Goal: Task Accomplishment & Management: Manage account settings

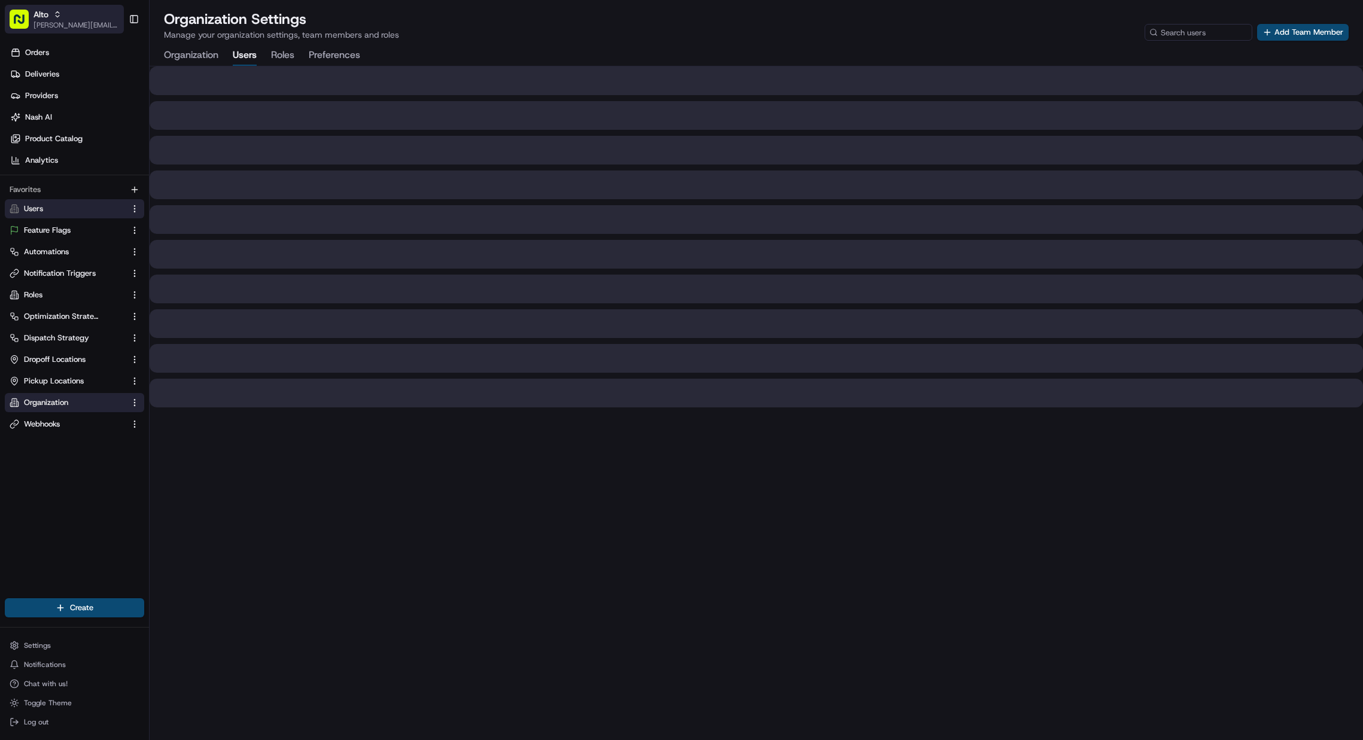
click at [78, 14] on div "Alto" at bounding box center [77, 14] width 86 height 12
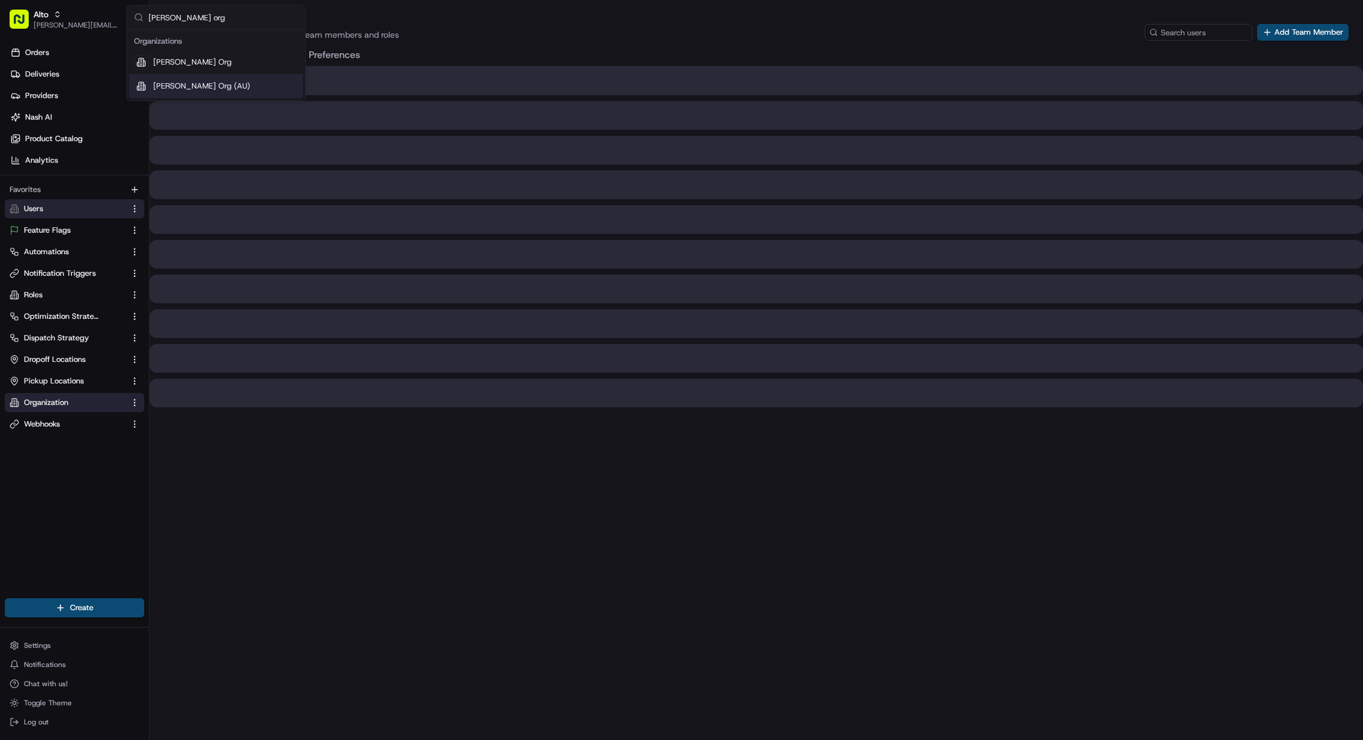
type input "[PERSON_NAME] org"
click at [211, 58] on div "[PERSON_NAME] Org" at bounding box center [216, 62] width 174 height 24
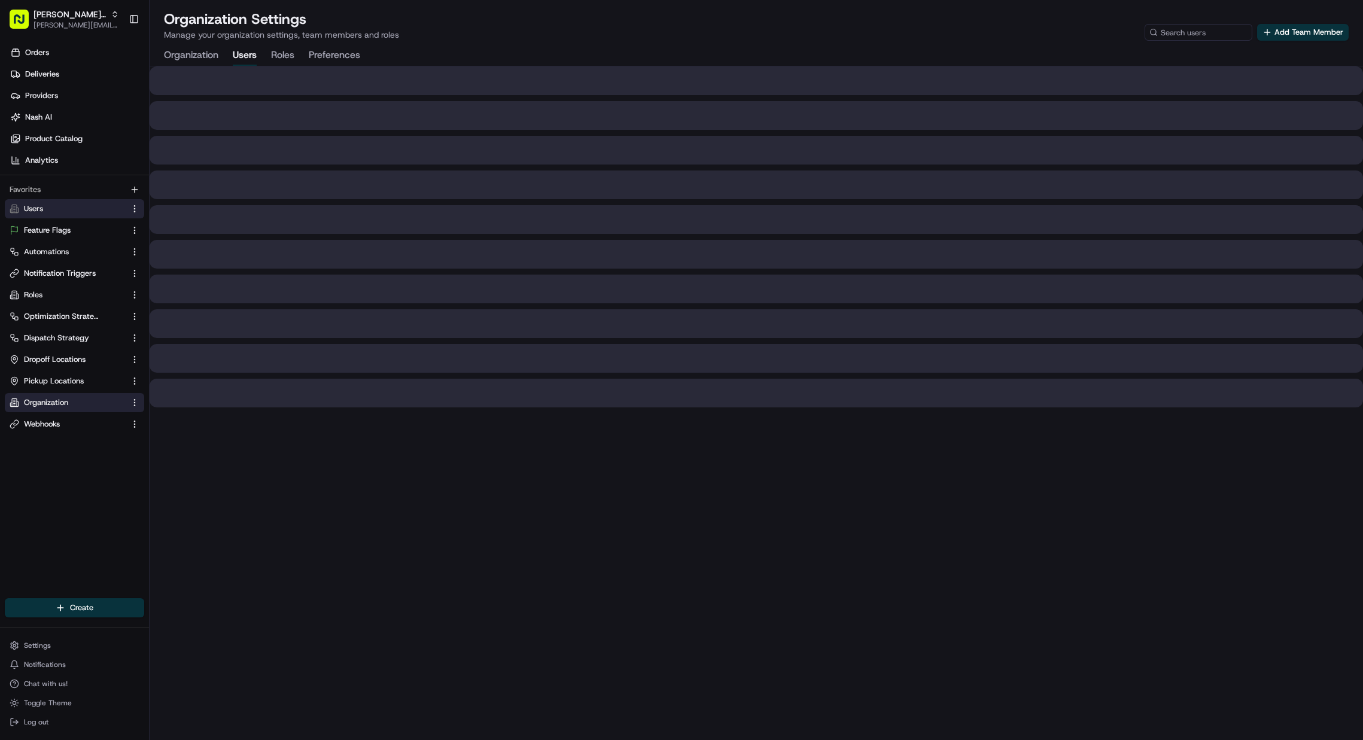
click at [102, 215] on button "Users" at bounding box center [74, 208] width 139 height 19
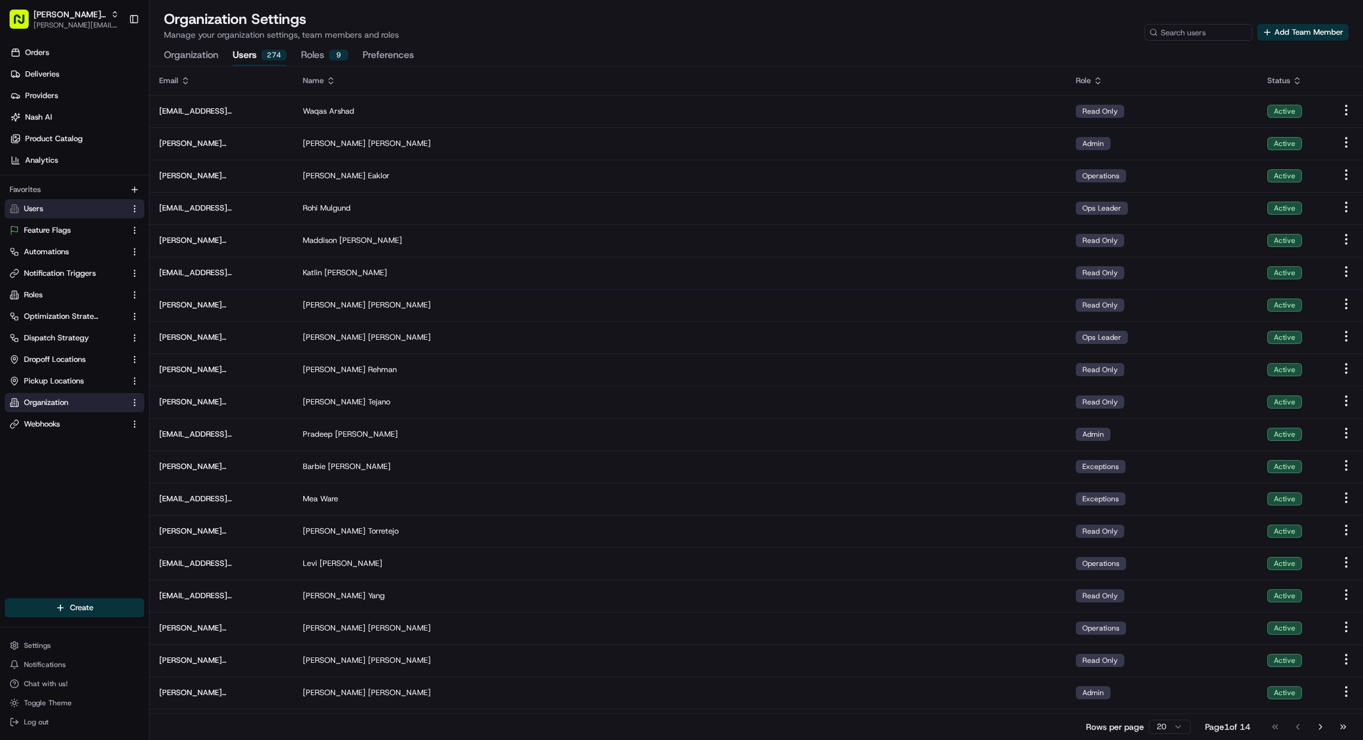
click at [1324, 43] on div "Organization Settings Manage your organization settings, team members and roles…" at bounding box center [757, 38] width 1214 height 56
click at [1326, 37] on button "Add Team Member" at bounding box center [1303, 32] width 92 height 17
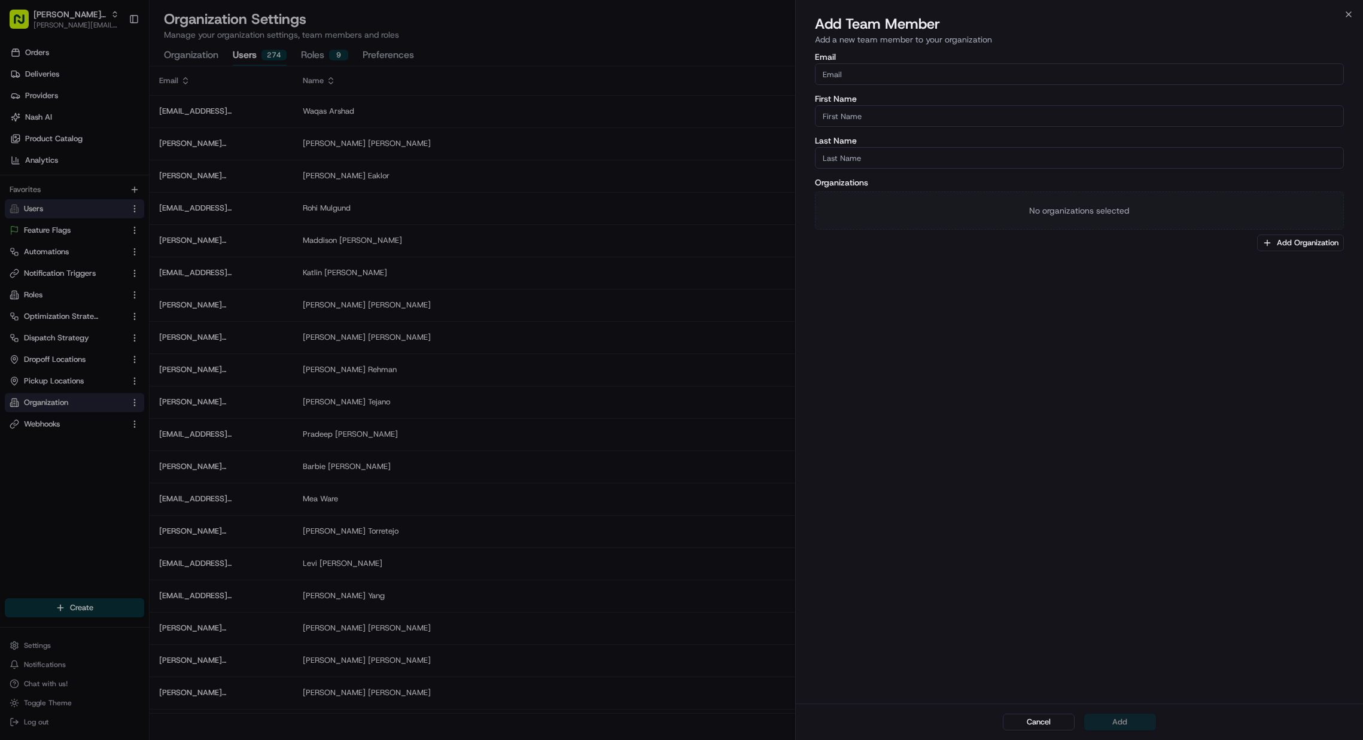
click at [1062, 62] on div "Email" at bounding box center [1079, 69] width 529 height 32
click at [1059, 71] on input "Email" at bounding box center [1079, 74] width 529 height 22
paste input "[PERSON_NAME][EMAIL_ADDRESS][DOMAIN_NAME]"
type input "[PERSON_NAME][EMAIL_ADDRESS][DOMAIN_NAME]"
click at [1096, 108] on input "First Name" at bounding box center [1079, 116] width 529 height 22
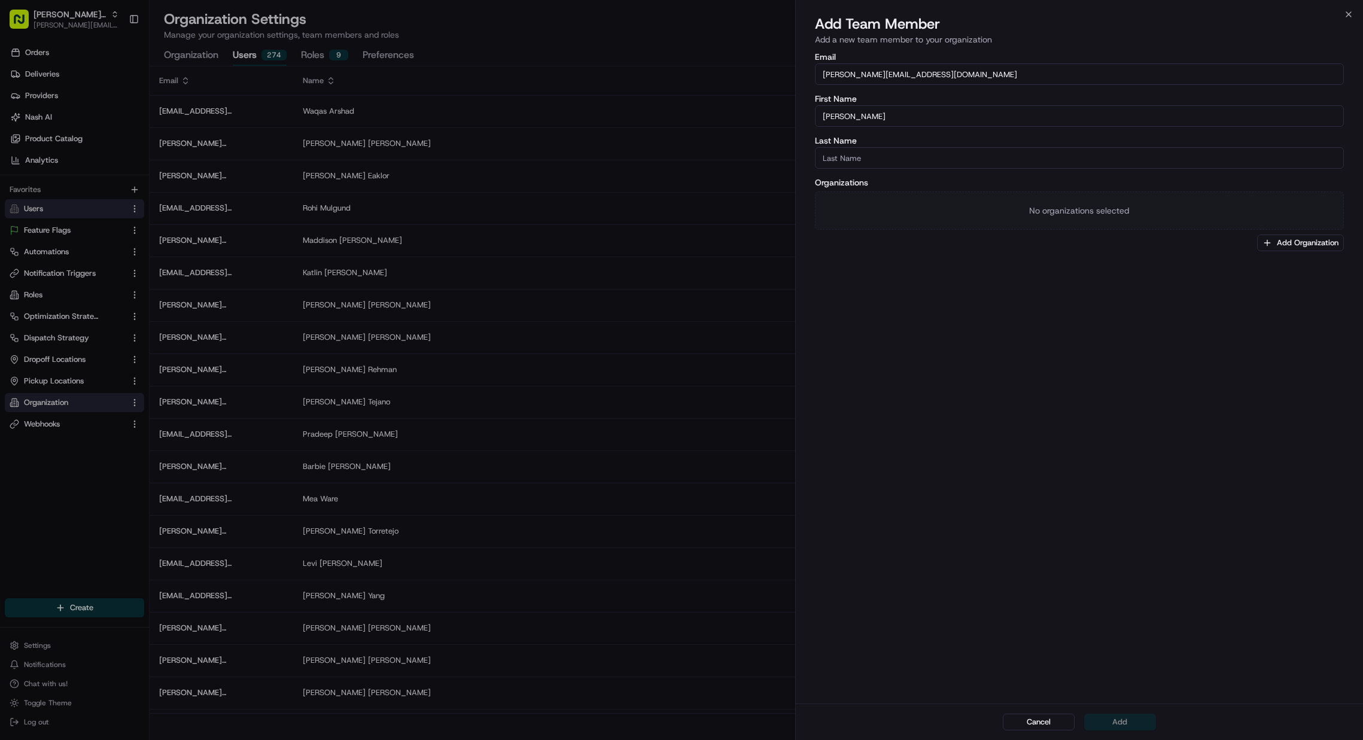
type input "[PERSON_NAME]"
type input "Quan"
click at [1096, 266] on div "Email [PERSON_NAME][EMAIL_ADDRESS][DOMAIN_NAME] First Name [PERSON_NAME] Last N…" at bounding box center [1079, 376] width 567 height 653
click at [1134, 719] on button "Add" at bounding box center [1120, 722] width 72 height 17
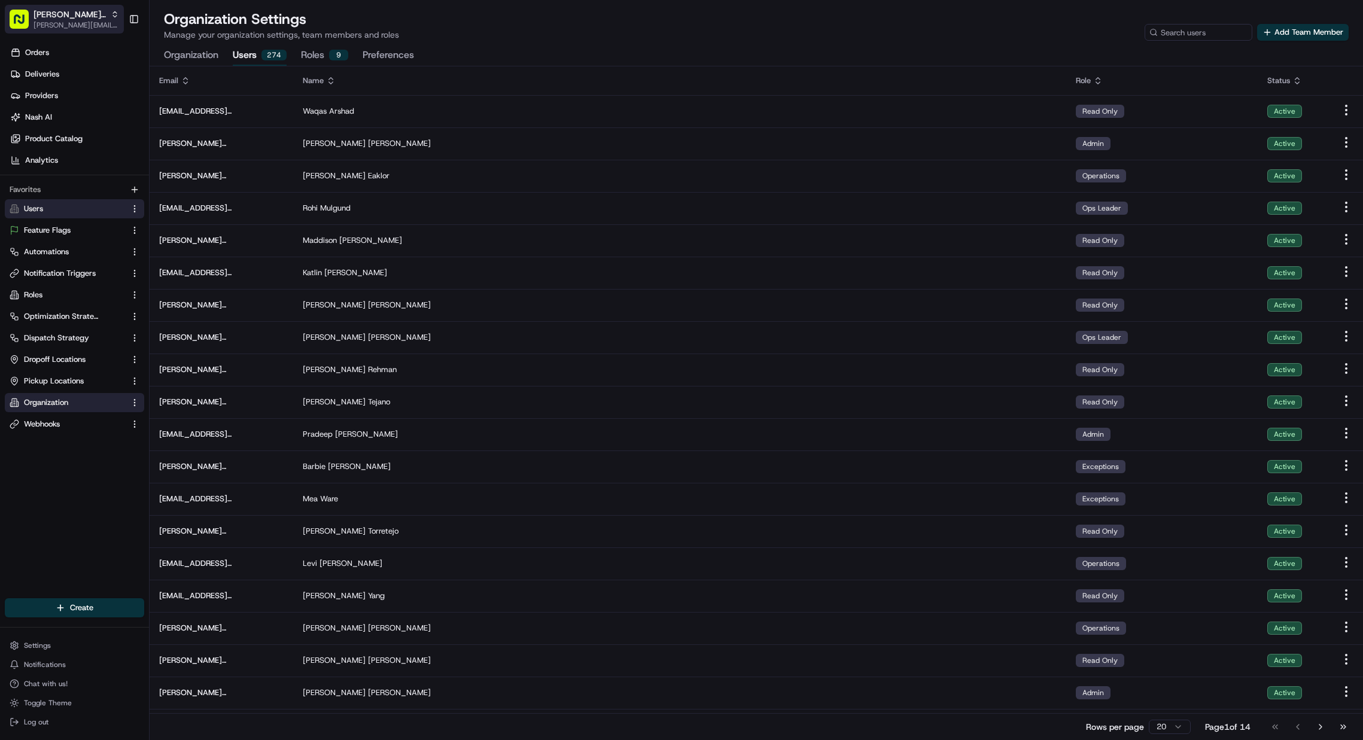
click at [101, 14] on button "[PERSON_NAME] Org [PERSON_NAME][EMAIL_ADDRESS][DOMAIN_NAME]" at bounding box center [64, 19] width 119 height 29
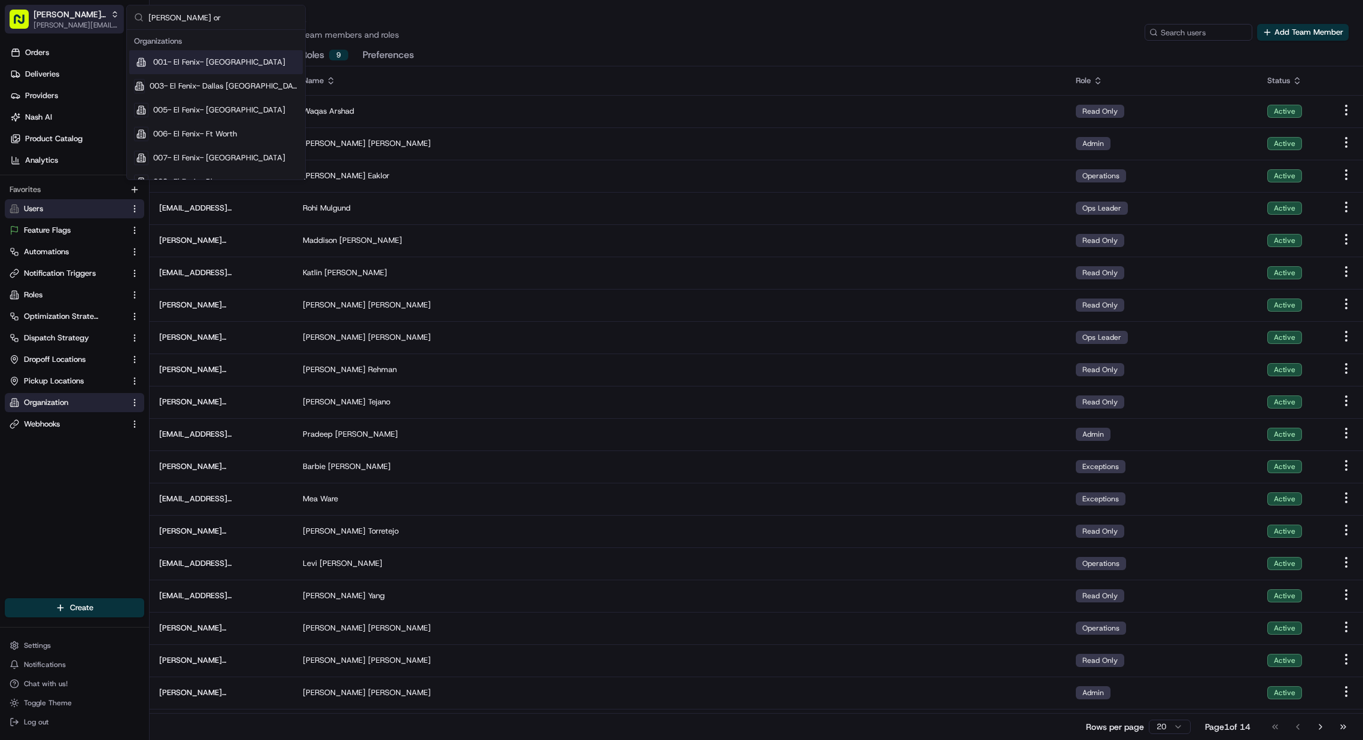
type input "[PERSON_NAME] org"
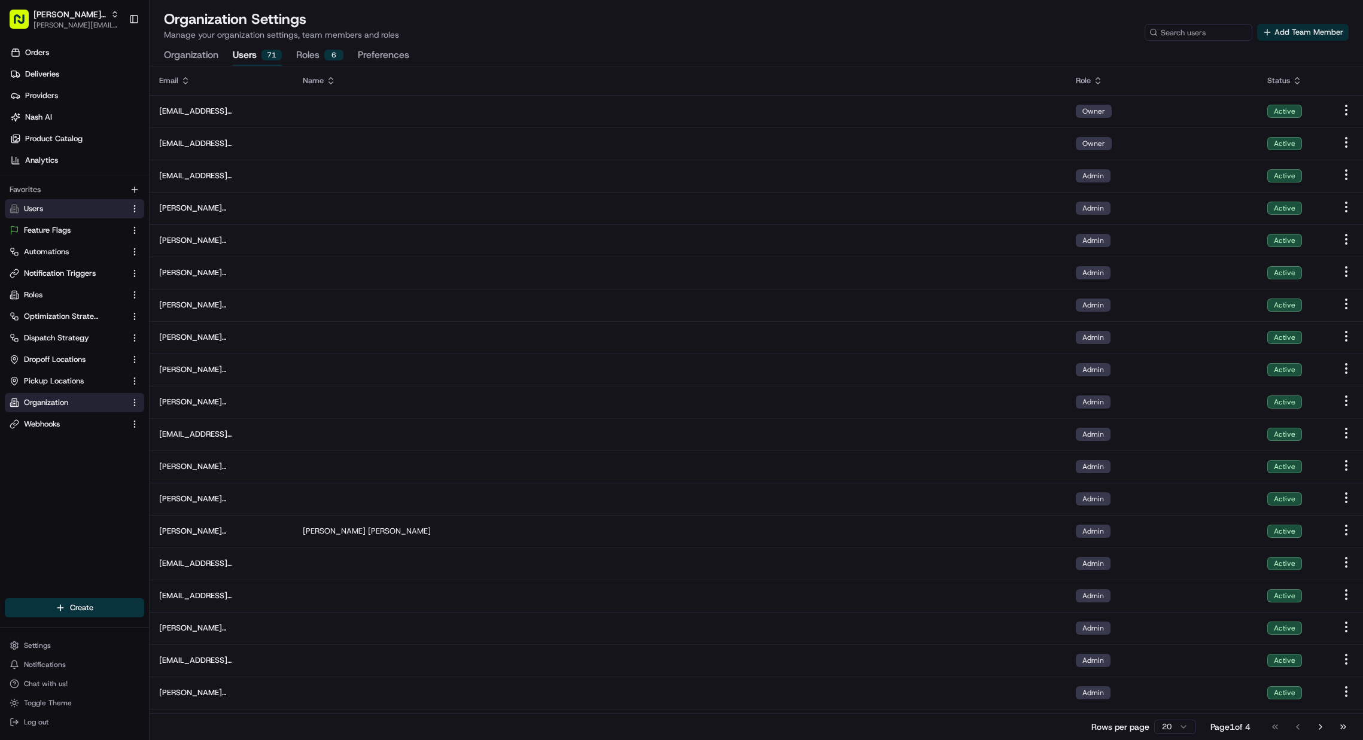
click at [1303, 32] on button "Add Team Member" at bounding box center [1303, 32] width 92 height 17
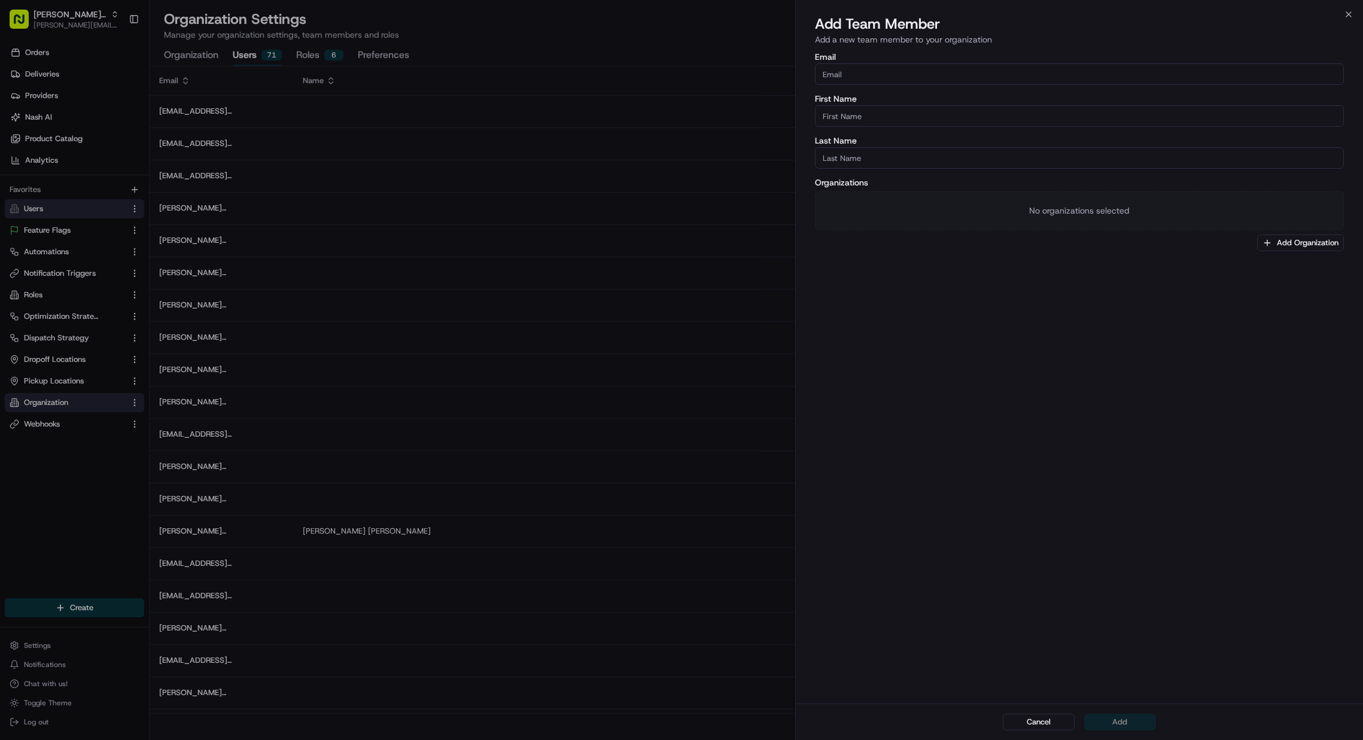
click at [961, 61] on div "Email" at bounding box center [1079, 69] width 529 height 32
click at [960, 72] on input "Email" at bounding box center [1079, 74] width 529 height 22
paste input "[PERSON_NAME][EMAIL_ADDRESS][DOMAIN_NAME]"
type input "[PERSON_NAME][EMAIL_ADDRESS][DOMAIN_NAME]"
drag, startPoint x: 1074, startPoint y: 103, endPoint x: 1054, endPoint y: 105, distance: 20.5
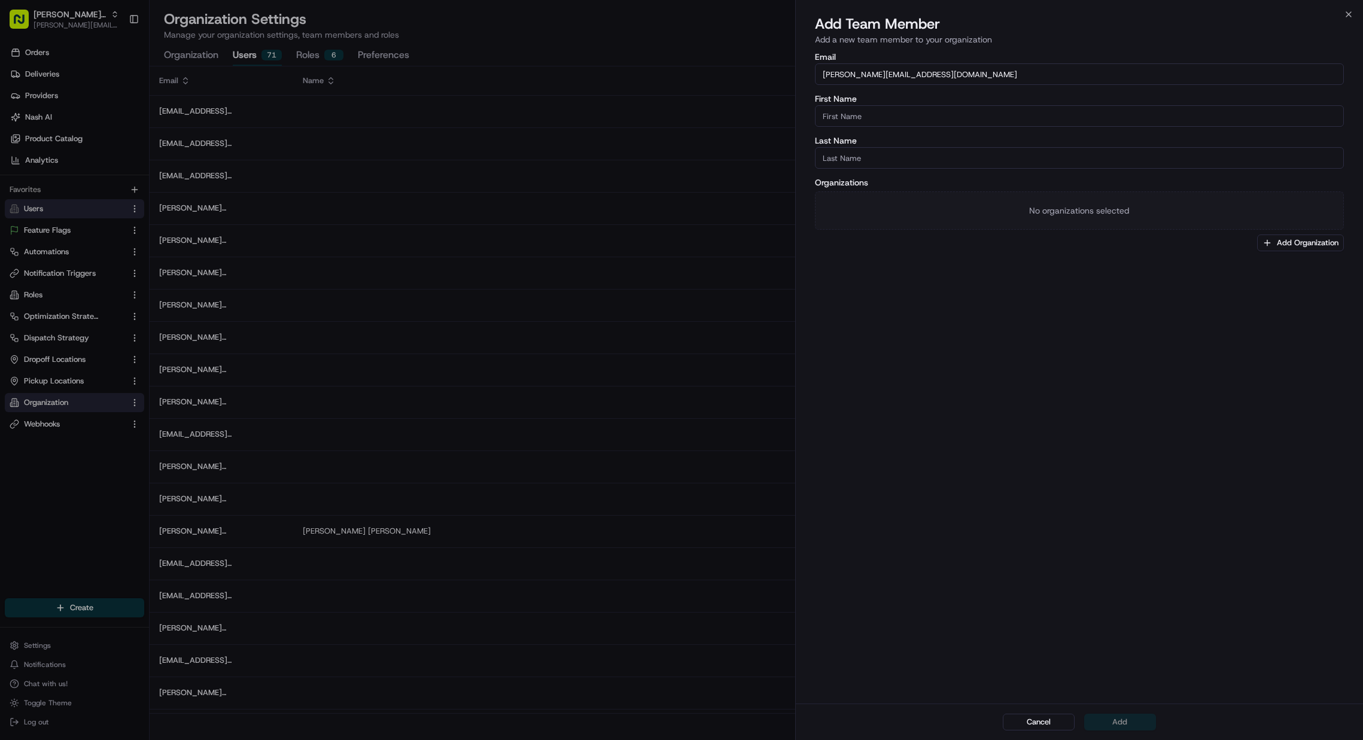
click at [1075, 103] on div "First Name" at bounding box center [1079, 111] width 529 height 32
click at [960, 120] on input "First Name" at bounding box center [1079, 116] width 529 height 22
type input "[PERSON_NAME]"
type input "Quan"
click at [1249, 247] on div "Organizations No organizations selected Add Organization" at bounding box center [1079, 214] width 529 height 73
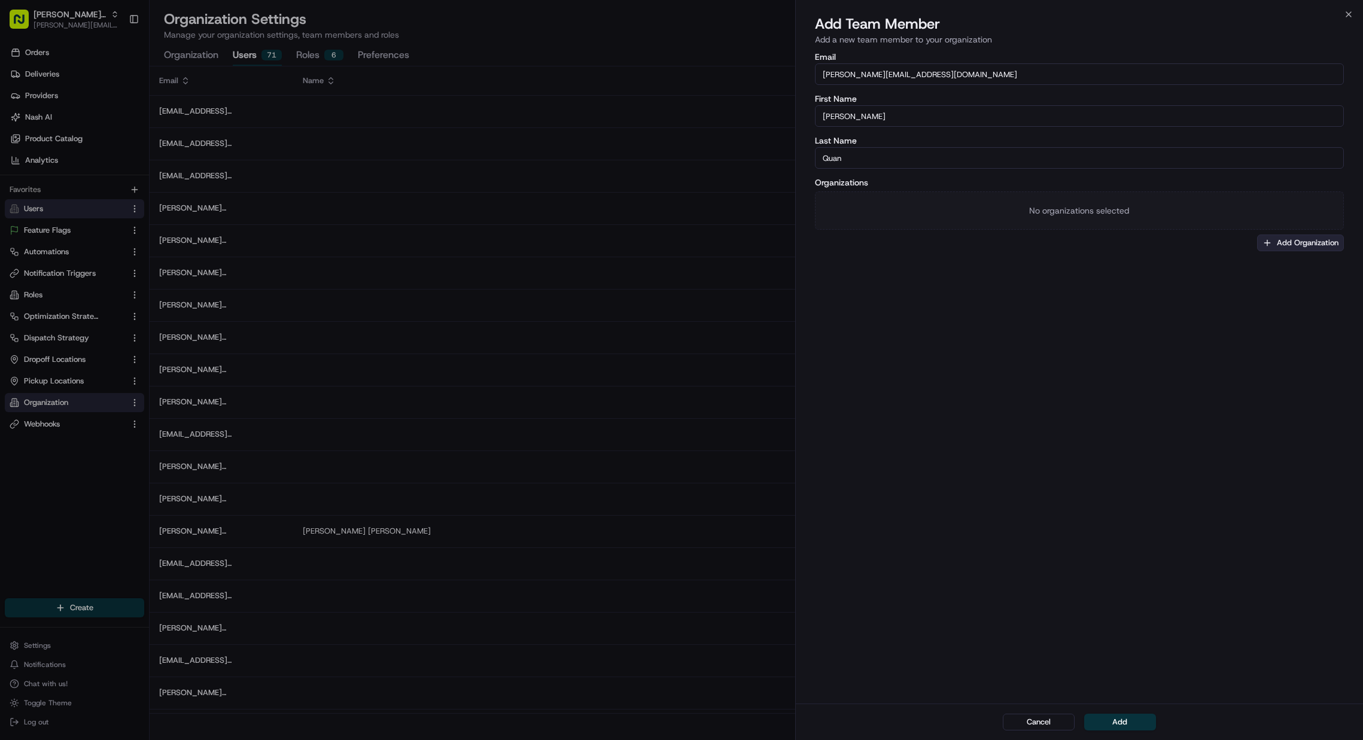
click at [1300, 247] on button "Add Organization" at bounding box center [1300, 243] width 87 height 17
click at [1236, 308] on span "[PERSON_NAME] Org" at bounding box center [1284, 305] width 147 height 11
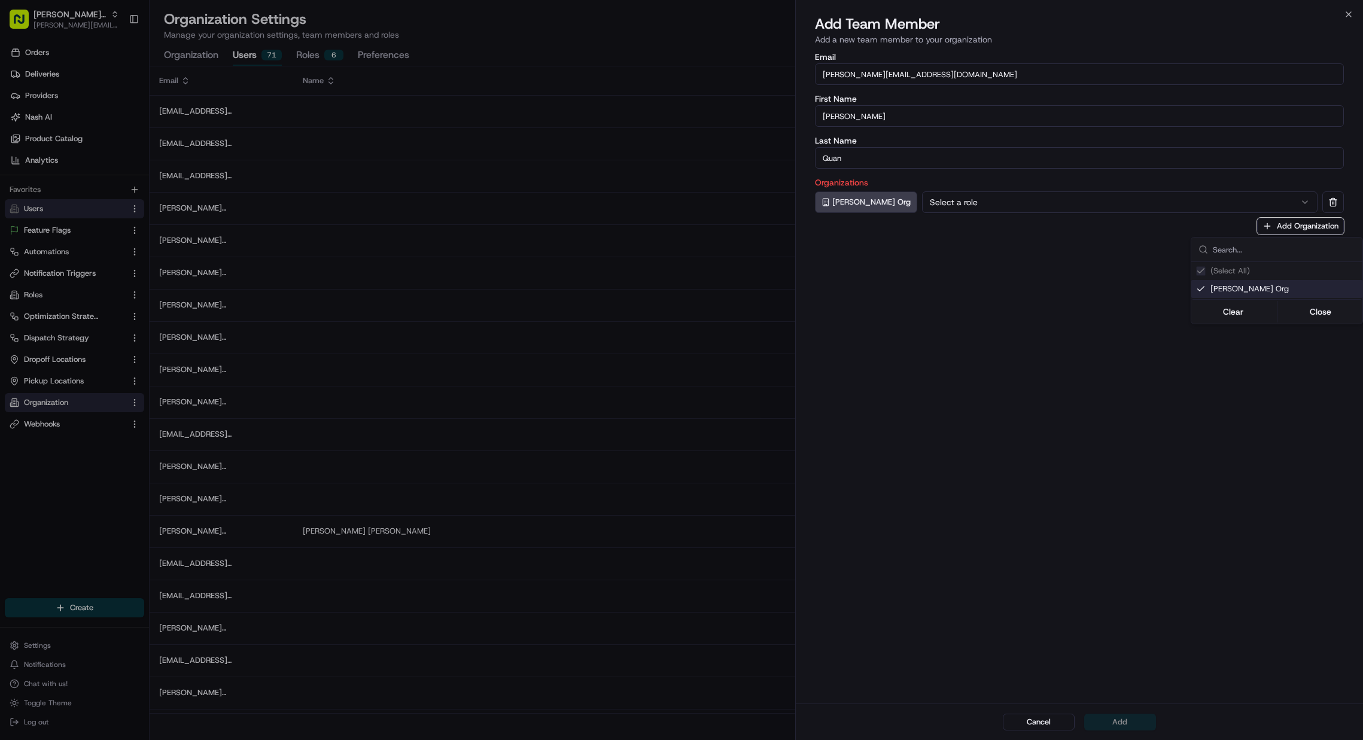
click at [951, 205] on div at bounding box center [681, 370] width 1363 height 740
click at [951, 208] on button "Select a role" at bounding box center [1120, 202] width 396 height 22
click at [961, 217] on div "Admin Billing driver Owner Operations Test" at bounding box center [1099, 272] width 438 height 112
click at [1072, 235] on div "Email [PERSON_NAME][EMAIL_ADDRESS][DOMAIN_NAME] First Name [PERSON_NAME] Last N…" at bounding box center [1079, 376] width 567 height 653
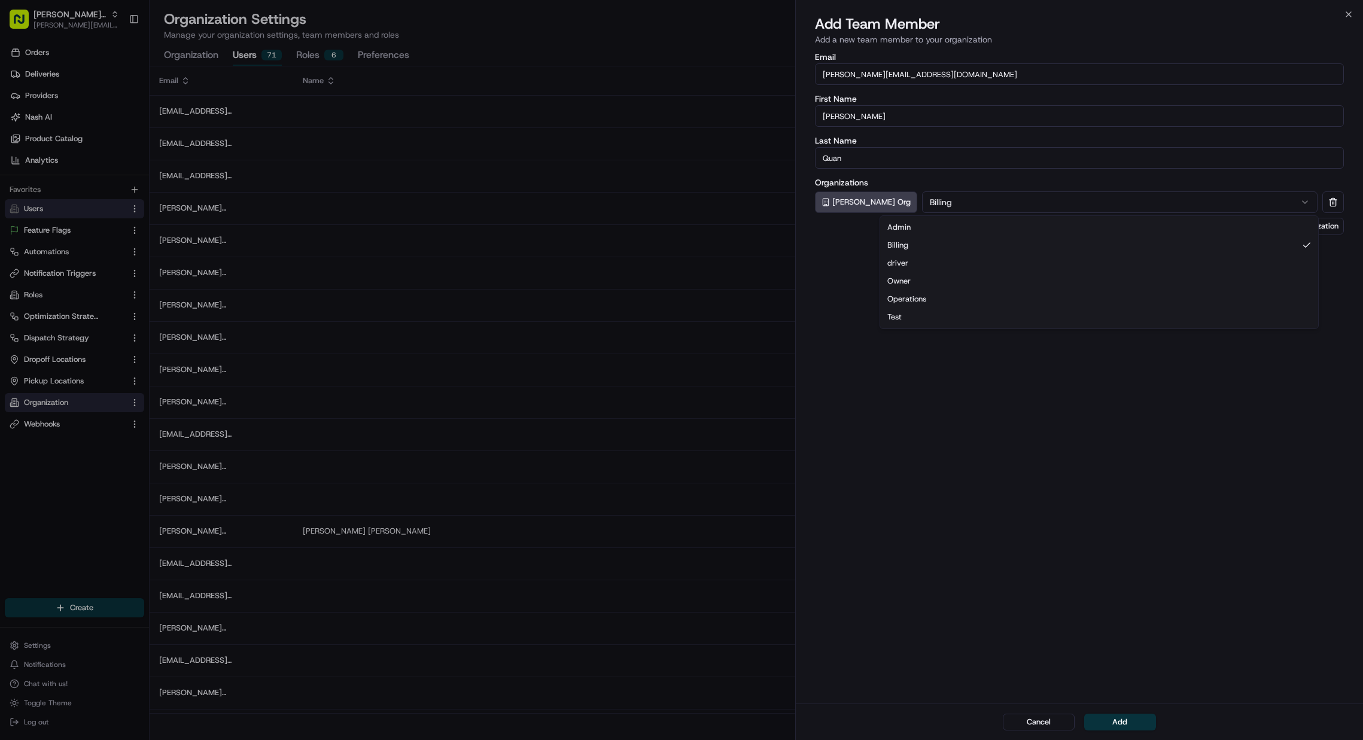
click at [1069, 202] on button "Billing" at bounding box center [1120, 202] width 396 height 22
click at [1097, 361] on div "Email [PERSON_NAME][EMAIL_ADDRESS][DOMAIN_NAME] First Name [PERSON_NAME] Last N…" at bounding box center [1079, 376] width 567 height 653
click at [1133, 719] on button "Add" at bounding box center [1120, 722] width 72 height 17
